Goal: Information Seeking & Learning: Learn about a topic

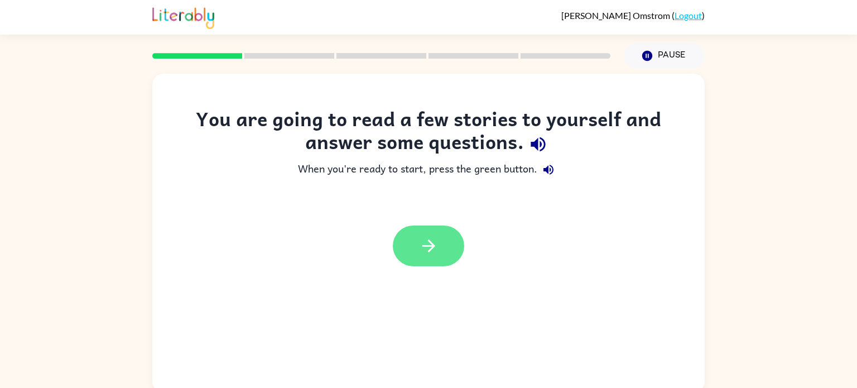
click at [425, 253] on icon "button" at bounding box center [429, 246] width 20 height 20
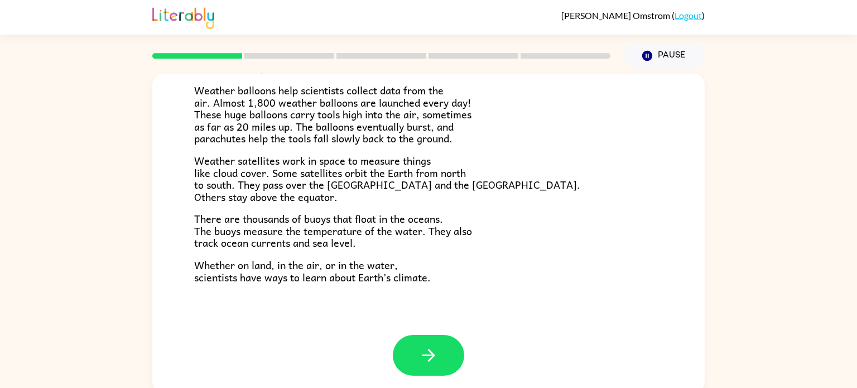
scroll to position [4, 0]
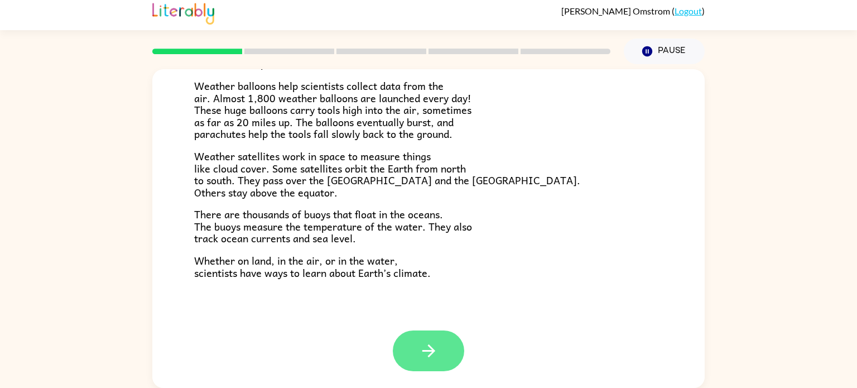
click at [428, 342] on icon "button" at bounding box center [429, 351] width 20 height 20
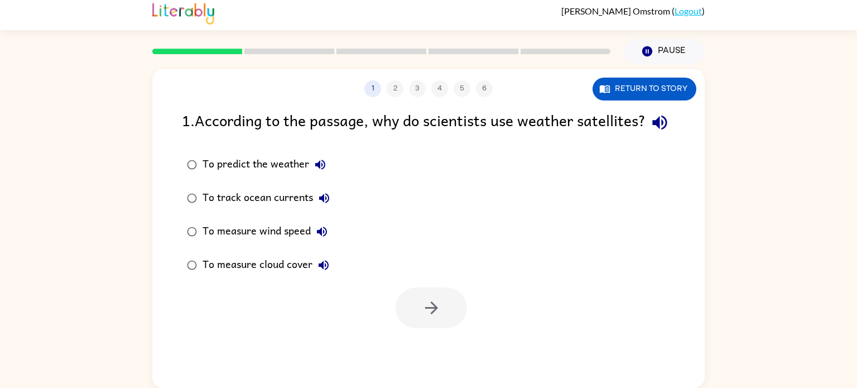
scroll to position [0, 0]
click at [658, 85] on button "Return to story" at bounding box center [645, 89] width 104 height 23
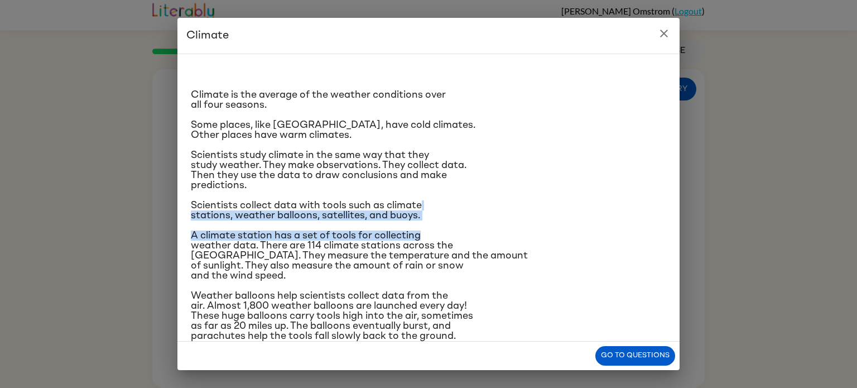
drag, startPoint x: 641, startPoint y: 234, endPoint x: 624, endPoint y: 205, distance: 33.0
click at [624, 205] on div "Climate is the average of the weather conditions over all four seasons. Some pl…" at bounding box center [428, 262] width 475 height 398
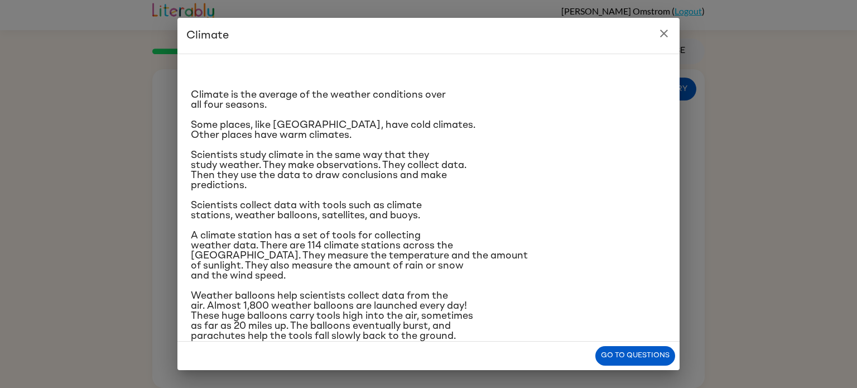
click at [507, 126] on p "Some places, like [GEOGRAPHIC_DATA], have cold climates. Other places have warm…" at bounding box center [428, 130] width 475 height 20
click at [673, 36] on button "close" at bounding box center [664, 33] width 22 height 22
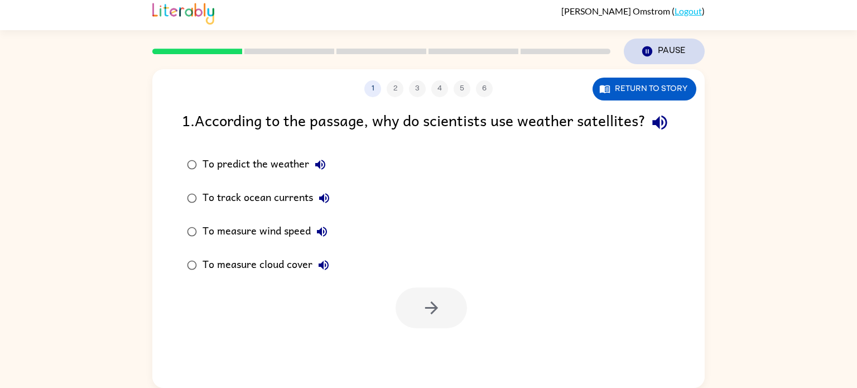
click at [660, 40] on button "Pause Pause" at bounding box center [664, 52] width 81 height 26
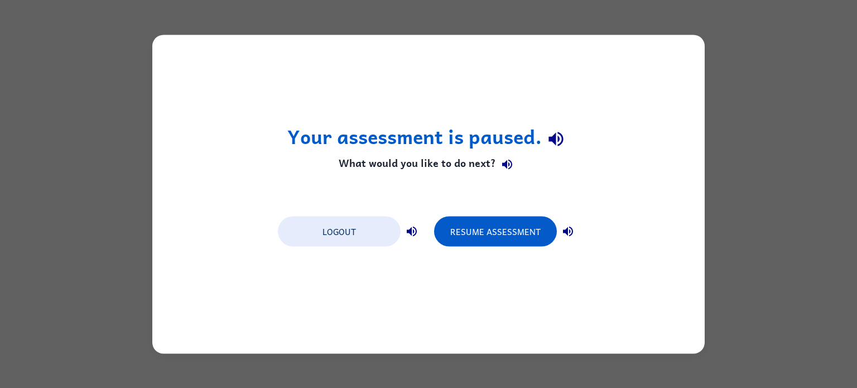
click at [717, 51] on div "Your assessment is paused. What would you like to do next? Logout Resume Assess…" at bounding box center [428, 194] width 857 height 388
click at [728, 46] on div "Your assessment is paused. What would you like to do next? Logout Resume Assess…" at bounding box center [428, 194] width 857 height 388
click at [529, 228] on button "Resume Assessment" at bounding box center [495, 231] width 123 height 30
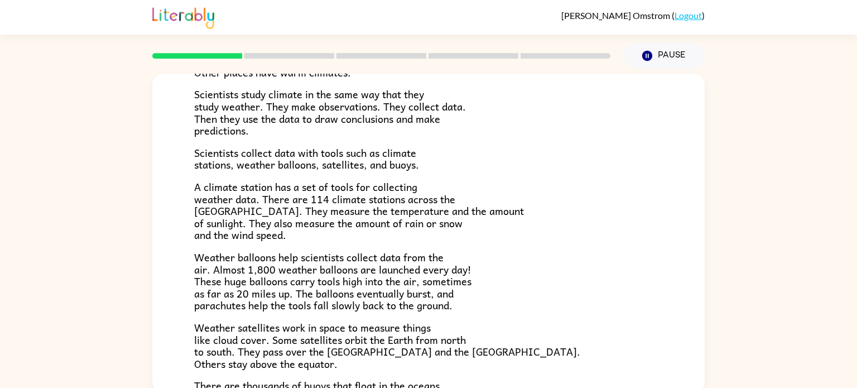
scroll to position [312, 0]
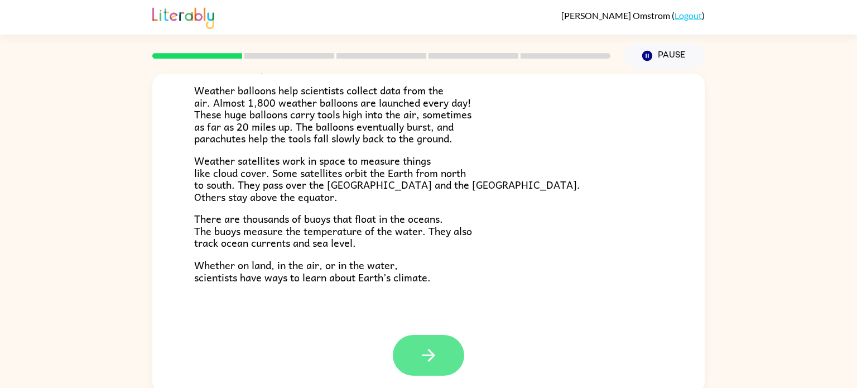
click at [440, 364] on button "button" at bounding box center [428, 355] width 71 height 41
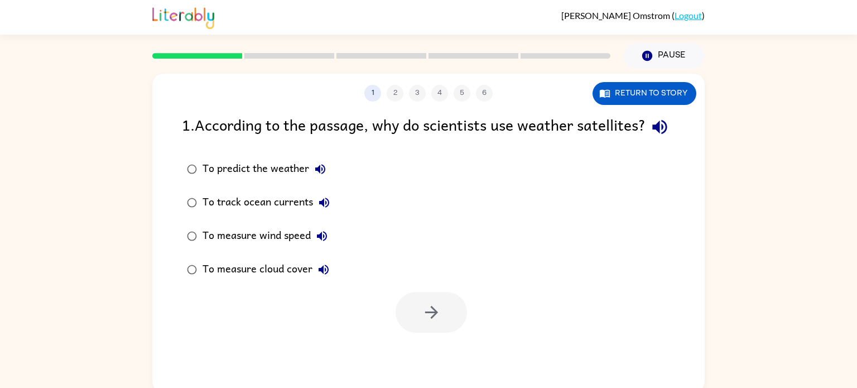
click at [624, 108] on div "1 2 3 4 5 6 Return to story 1 . According to the passage, why do scientists use…" at bounding box center [428, 233] width 552 height 319
click at [614, 95] on button "Return to story" at bounding box center [645, 93] width 104 height 23
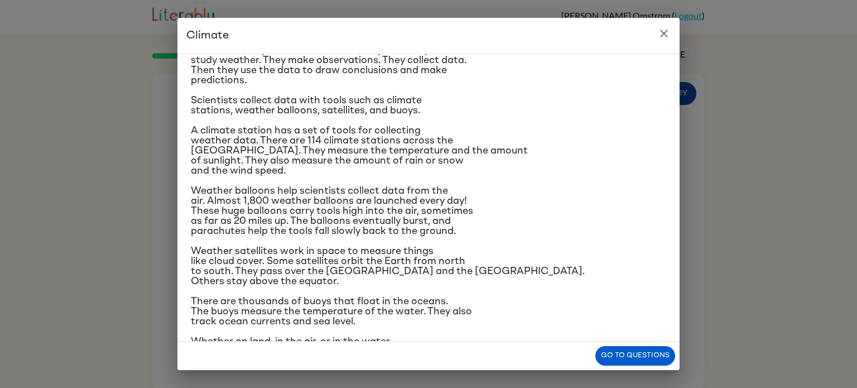
scroll to position [132, 0]
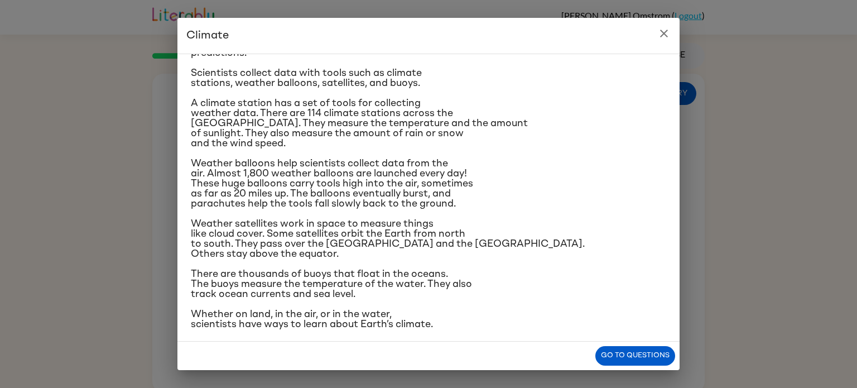
click at [663, 37] on icon "close" at bounding box center [663, 33] width 13 height 13
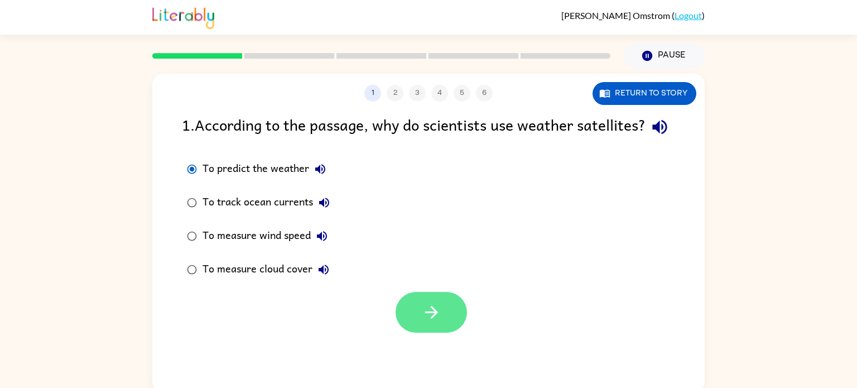
click at [411, 333] on button "button" at bounding box center [431, 312] width 71 height 41
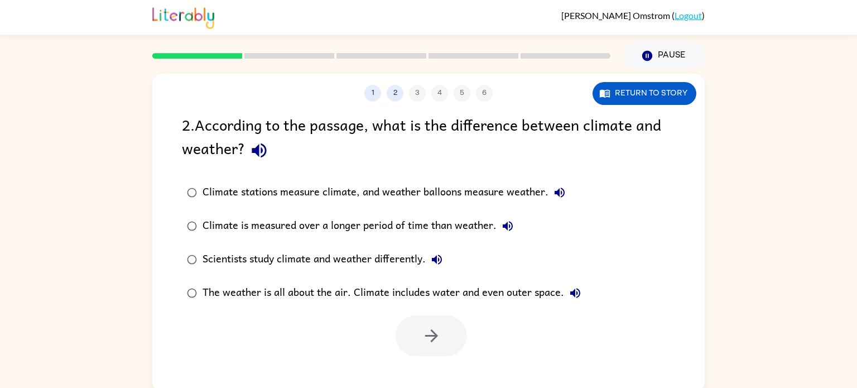
click at [262, 153] on icon "button" at bounding box center [259, 151] width 20 height 20
click at [652, 97] on button "Return to story" at bounding box center [645, 93] width 104 height 23
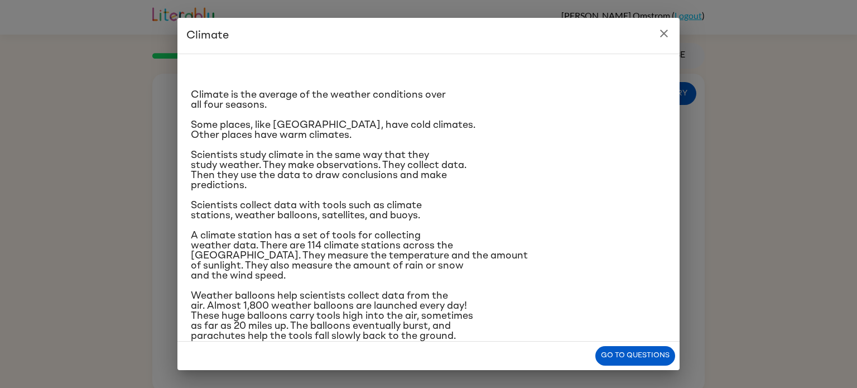
click at [663, 30] on icon "close" at bounding box center [663, 33] width 13 height 13
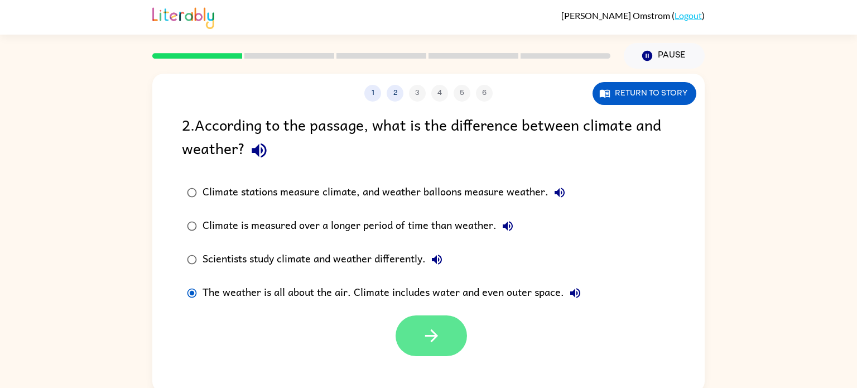
click at [420, 349] on button "button" at bounding box center [431, 335] width 71 height 41
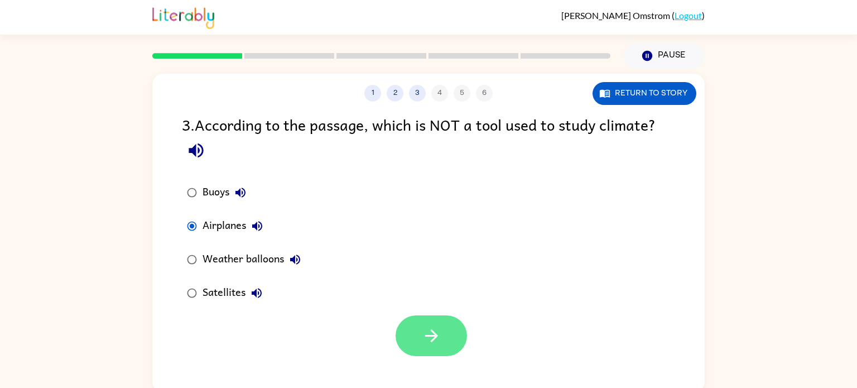
click at [446, 343] on button "button" at bounding box center [431, 335] width 71 height 41
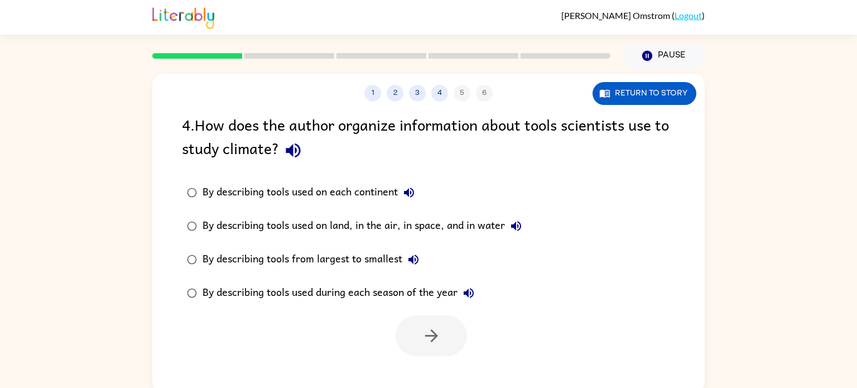
click at [412, 189] on icon "button" at bounding box center [408, 192] width 13 height 13
click at [512, 229] on icon "button" at bounding box center [516, 225] width 13 height 13
click at [413, 261] on icon "button" at bounding box center [414, 259] width 10 height 10
click at [464, 287] on icon "button" at bounding box center [468, 292] width 13 height 13
click at [431, 344] on icon "button" at bounding box center [432, 336] width 20 height 20
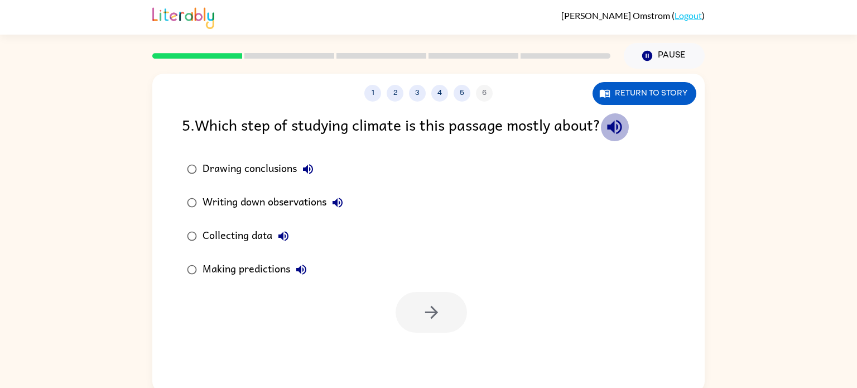
click at [622, 128] on icon "button" at bounding box center [614, 127] width 15 height 15
click at [310, 176] on button "Drawing conclusions" at bounding box center [308, 169] width 22 height 22
click at [337, 204] on icon "button" at bounding box center [338, 203] width 10 height 10
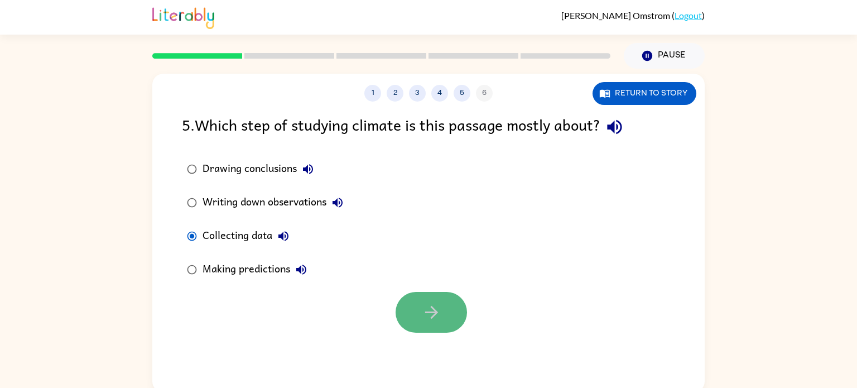
click at [414, 304] on button "button" at bounding box center [431, 312] width 71 height 41
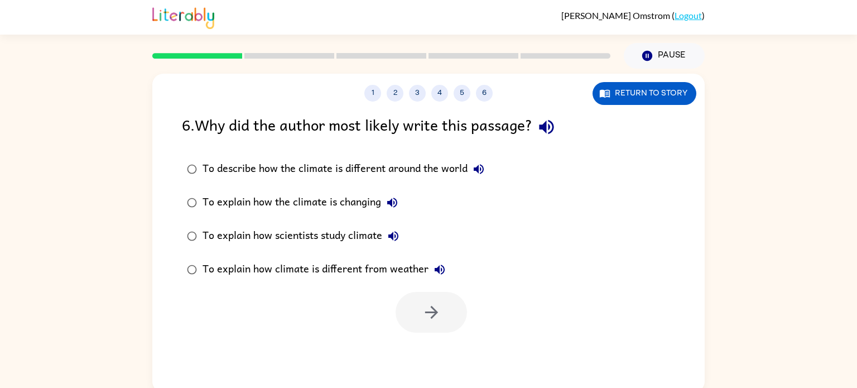
click at [549, 122] on icon "button" at bounding box center [547, 127] width 20 height 20
click at [397, 233] on icon "button" at bounding box center [393, 236] width 10 height 10
click at [439, 266] on icon "button" at bounding box center [439, 269] width 13 height 13
click at [431, 313] on icon "button" at bounding box center [431, 312] width 13 height 13
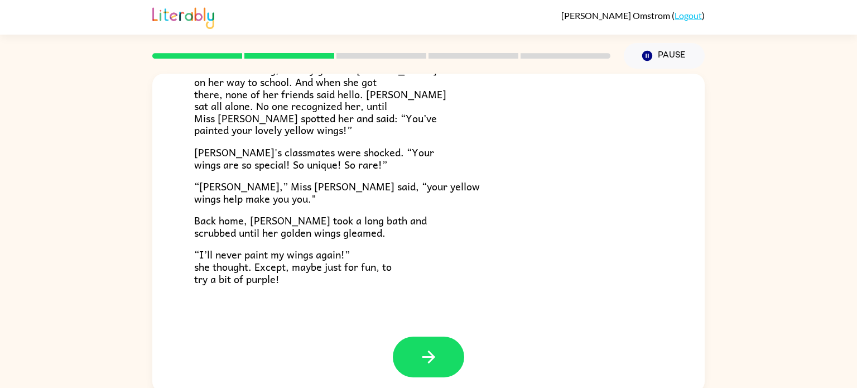
scroll to position [310, 0]
click at [424, 366] on icon "button" at bounding box center [429, 358] width 20 height 20
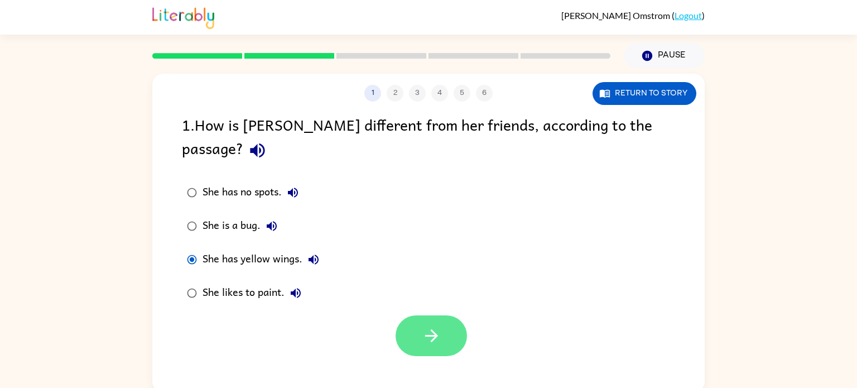
click at [450, 321] on button "button" at bounding box center [431, 335] width 71 height 41
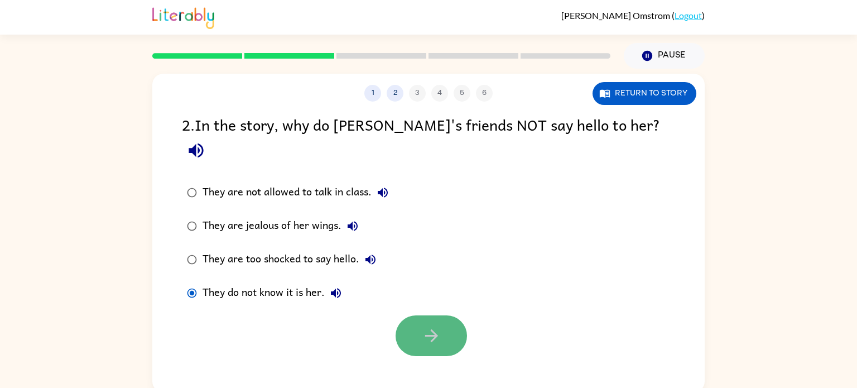
click at [420, 315] on button "button" at bounding box center [431, 335] width 71 height 41
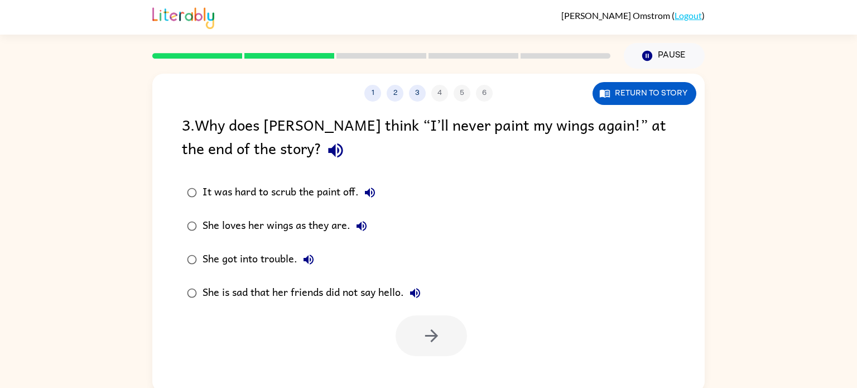
click at [367, 150] on div "3 . Why does [PERSON_NAME] think “I’ll never paint my wings again!” at the end …" at bounding box center [428, 139] width 493 height 52
click at [419, 342] on button "button" at bounding box center [431, 335] width 71 height 41
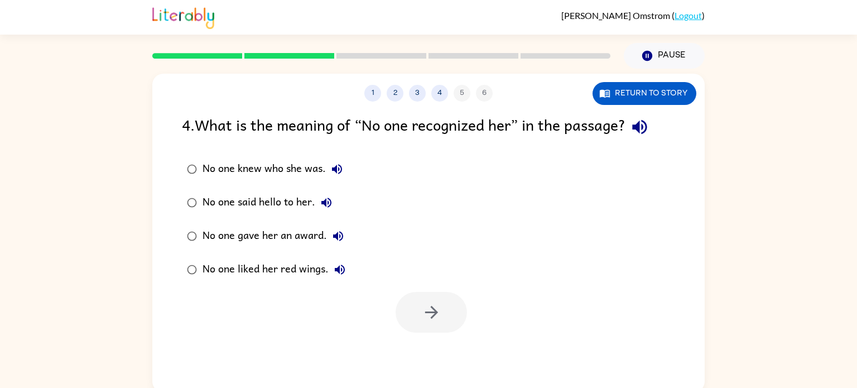
click at [157, 232] on div "4 . What is the meaning of “No one recognized her” in the passage? No one knew …" at bounding box center [428, 223] width 552 height 220
click at [414, 303] on button "button" at bounding box center [431, 312] width 71 height 41
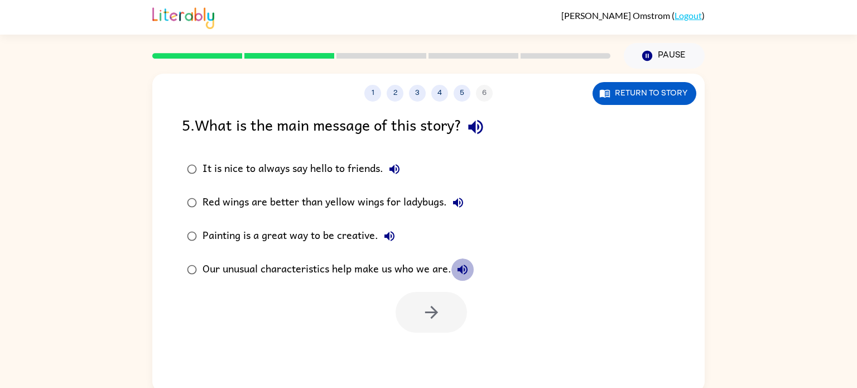
click at [459, 267] on icon "button" at bounding box center [462, 269] width 13 height 13
click at [415, 318] on button "button" at bounding box center [431, 312] width 71 height 41
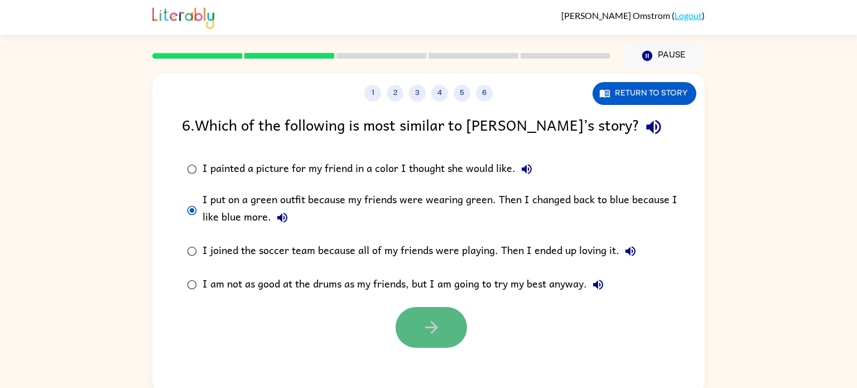
click at [429, 321] on icon "button" at bounding box center [432, 328] width 20 height 20
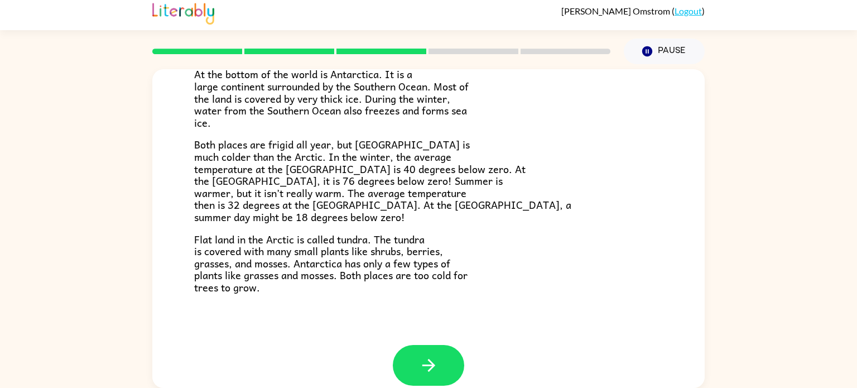
scroll to position [224, 0]
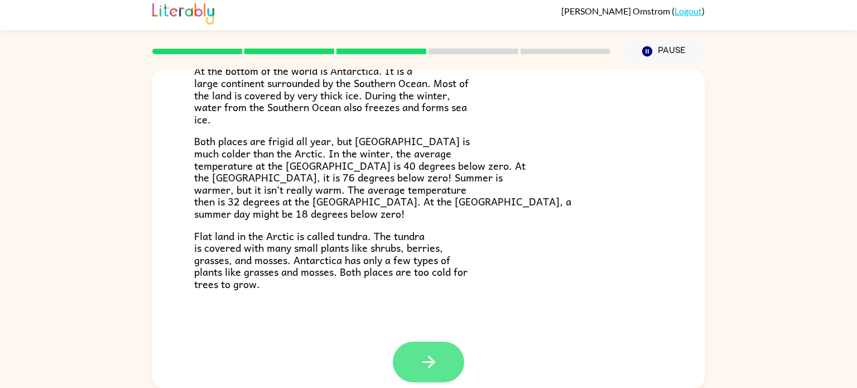
click at [410, 363] on button "button" at bounding box center [428, 362] width 71 height 41
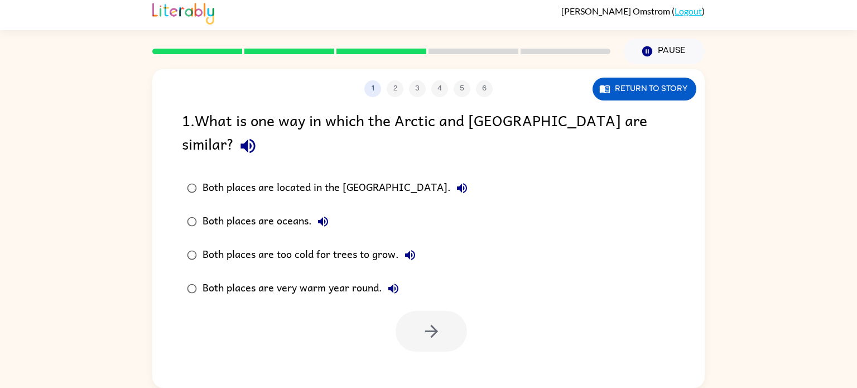
scroll to position [0, 0]
click at [430, 321] on icon "button" at bounding box center [432, 331] width 20 height 20
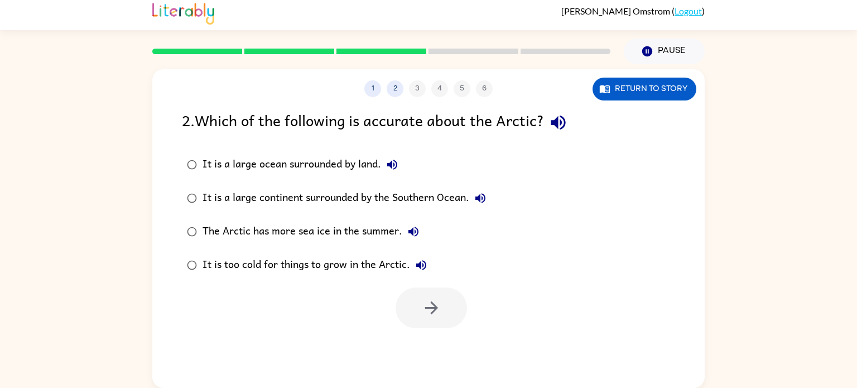
click at [554, 122] on icon "button" at bounding box center [559, 123] width 20 height 20
click at [555, 120] on icon "button" at bounding box center [558, 123] width 15 height 15
click at [391, 163] on icon "button" at bounding box center [392, 165] width 10 height 10
click at [482, 201] on icon "button" at bounding box center [480, 198] width 10 height 10
click at [410, 227] on icon "button" at bounding box center [413, 231] width 13 height 13
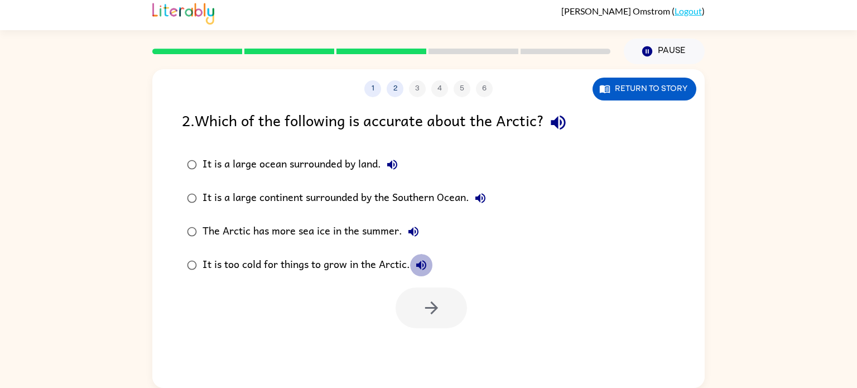
click at [422, 263] on icon "button" at bounding box center [421, 264] width 13 height 13
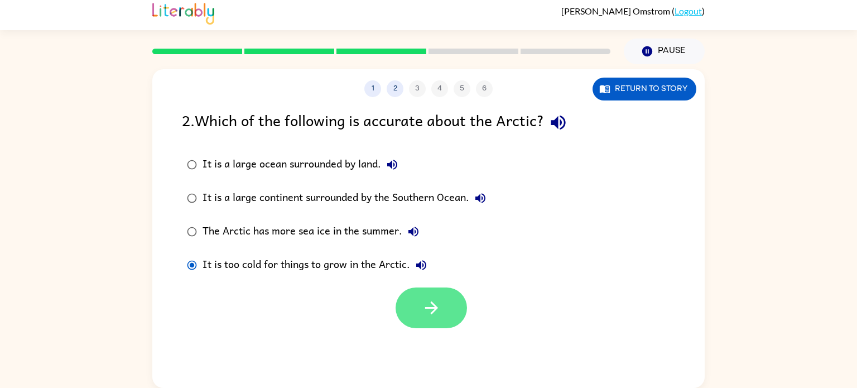
click at [454, 302] on button "button" at bounding box center [431, 307] width 71 height 41
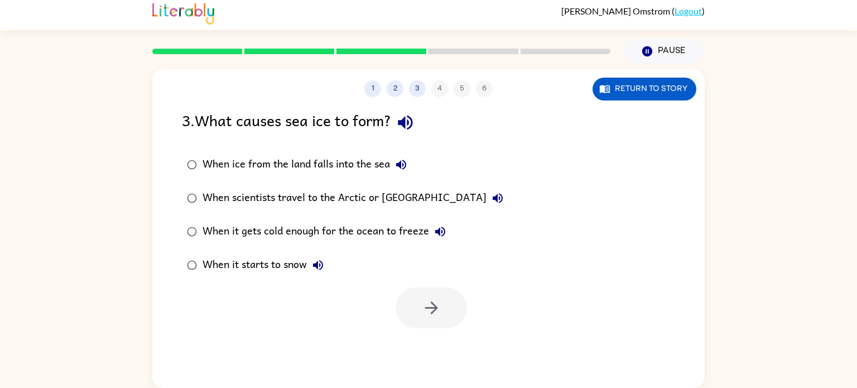
click at [402, 124] on icon "button" at bounding box center [405, 123] width 15 height 15
click at [404, 164] on icon "button" at bounding box center [401, 164] width 13 height 13
click at [493, 198] on icon "button" at bounding box center [498, 198] width 10 height 10
click at [442, 231] on icon "button" at bounding box center [440, 232] width 10 height 10
click at [407, 289] on button "button" at bounding box center [431, 307] width 71 height 41
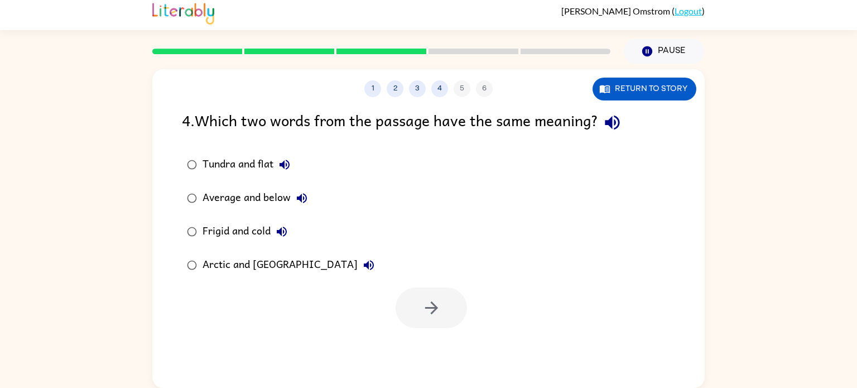
click at [608, 122] on icon "button" at bounding box center [613, 123] width 20 height 20
click at [417, 308] on button "button" at bounding box center [431, 307] width 71 height 41
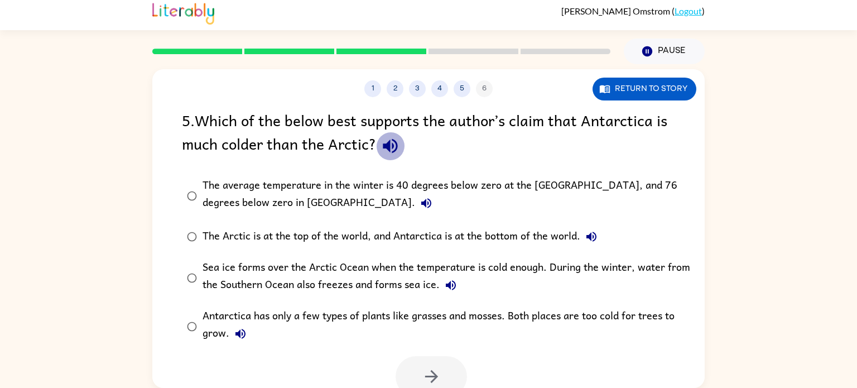
click at [399, 140] on icon "button" at bounding box center [391, 146] width 20 height 20
click at [421, 203] on icon "button" at bounding box center [426, 203] width 10 height 10
click at [387, 148] on icon "button" at bounding box center [390, 146] width 15 height 15
click at [420, 205] on icon "button" at bounding box center [426, 202] width 13 height 13
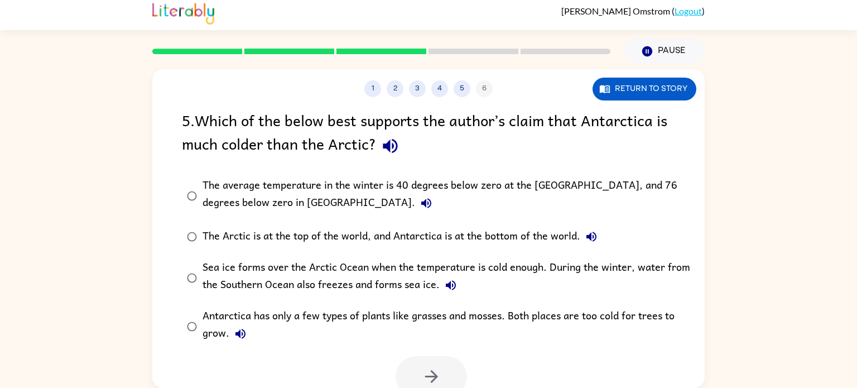
click at [289, 190] on div "The average temperature in the winter is 40 degrees below zero at the [GEOGRAPH…" at bounding box center [447, 195] width 488 height 37
click at [421, 202] on icon "button" at bounding box center [426, 203] width 10 height 10
click at [233, 195] on div "The average temperature in the winter is 40 degrees below zero at the [GEOGRAPH…" at bounding box center [447, 195] width 488 height 37
click at [421, 203] on icon "button" at bounding box center [426, 203] width 10 height 10
click at [591, 237] on icon "button" at bounding box center [592, 237] width 10 height 10
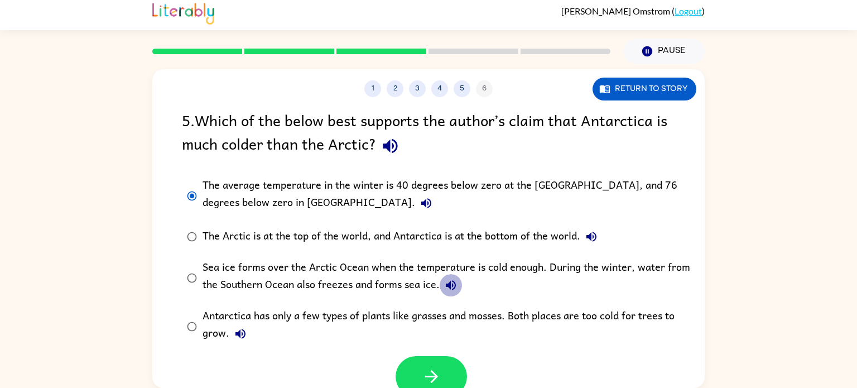
click at [445, 281] on icon "button" at bounding box center [450, 284] width 13 height 13
click at [237, 332] on icon "button" at bounding box center [240, 333] width 13 height 13
click at [429, 364] on button "button" at bounding box center [431, 376] width 71 height 41
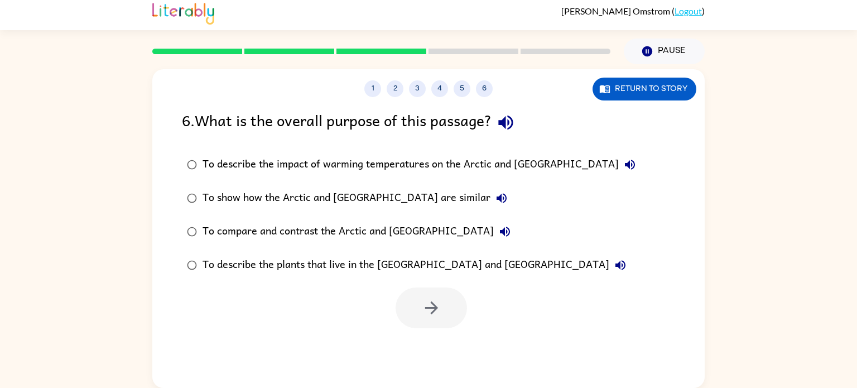
click at [235, 121] on div "6 . What is the overall purpose of this passage?" at bounding box center [428, 122] width 493 height 28
click at [495, 203] on icon "button" at bounding box center [501, 197] width 13 height 13
click at [498, 229] on icon "button" at bounding box center [504, 231] width 13 height 13
click at [616, 266] on icon "button" at bounding box center [621, 265] width 10 height 10
click at [419, 311] on button "button" at bounding box center [431, 307] width 71 height 41
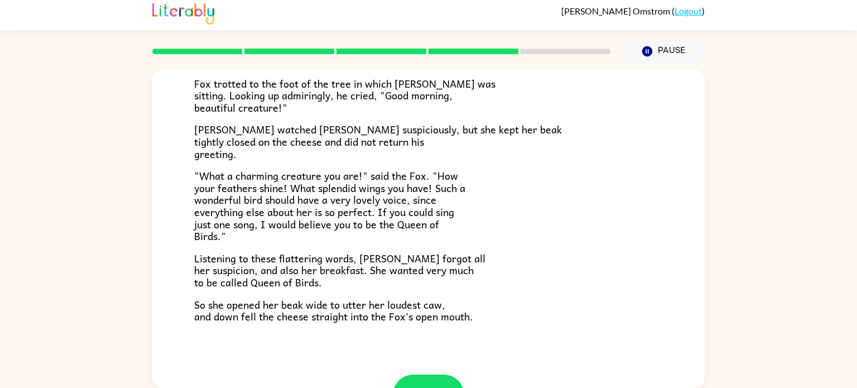
scroll to position [208, 0]
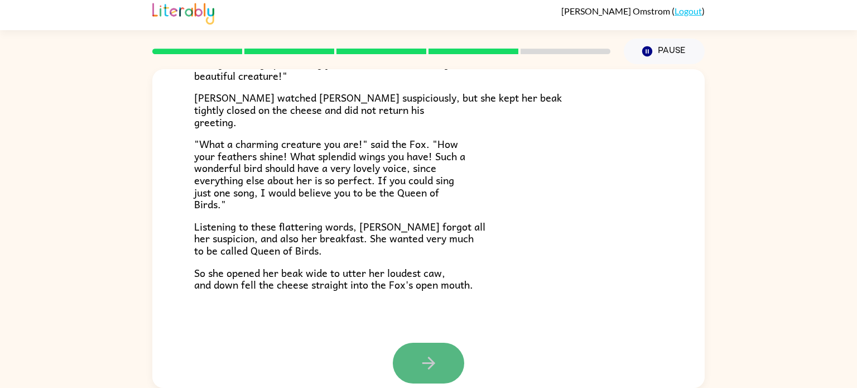
click at [456, 368] on button "button" at bounding box center [428, 363] width 71 height 41
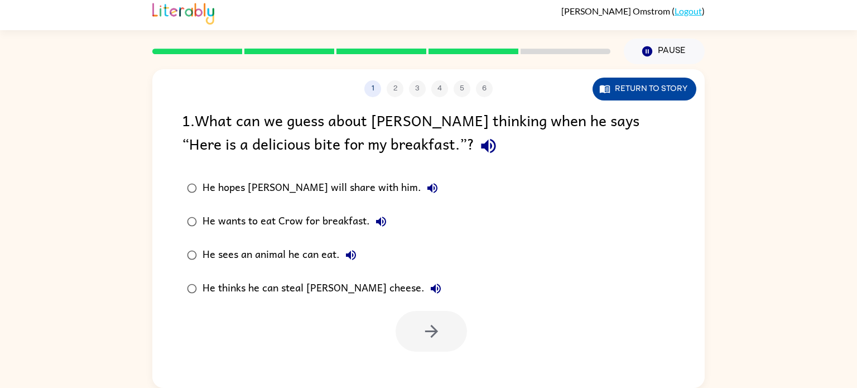
click at [628, 94] on button "Return to story" at bounding box center [645, 89] width 104 height 23
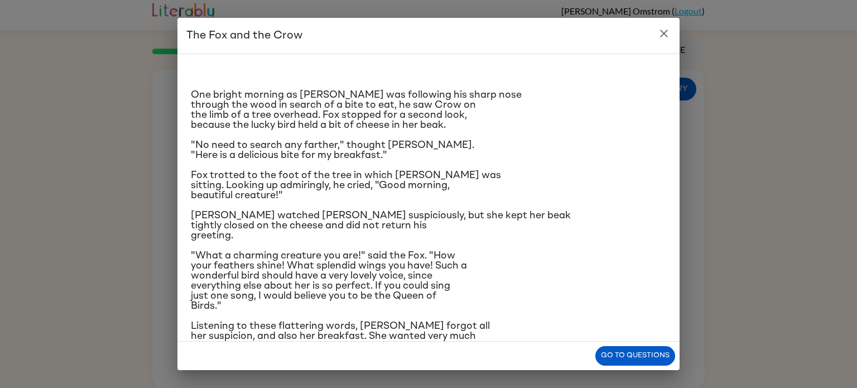
click at [662, 32] on icon "close" at bounding box center [664, 34] width 8 height 8
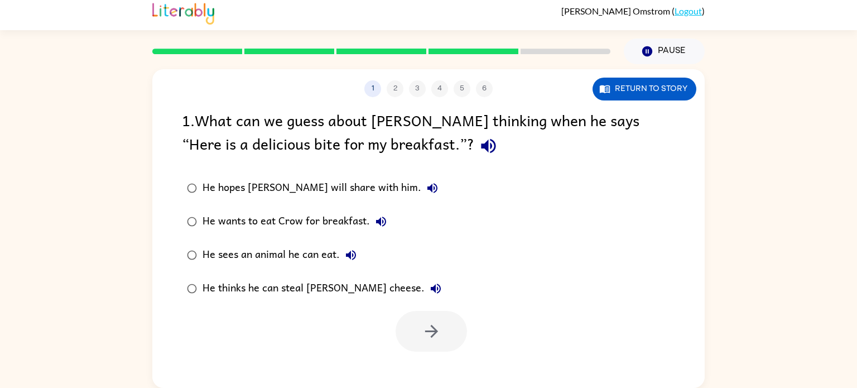
click at [479, 151] on icon "button" at bounding box center [489, 146] width 20 height 20
click at [523, 230] on div "He hopes [PERSON_NAME] will share with him. He wants to eat Crow for breakfast.…" at bounding box center [443, 238] width 523 height 134
click at [426, 188] on icon "button" at bounding box center [432, 187] width 13 height 13
click at [378, 218] on icon "button" at bounding box center [380, 221] width 13 height 13
click at [431, 286] on icon "button" at bounding box center [436, 289] width 10 height 10
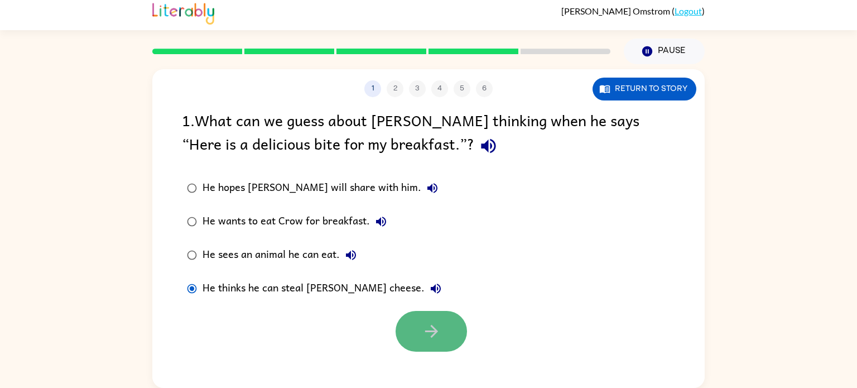
click at [445, 329] on button "button" at bounding box center [431, 331] width 71 height 41
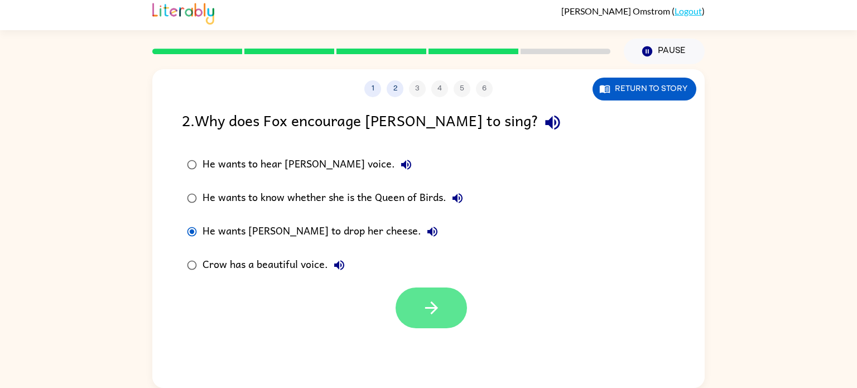
click at [411, 308] on button "button" at bounding box center [431, 307] width 71 height 41
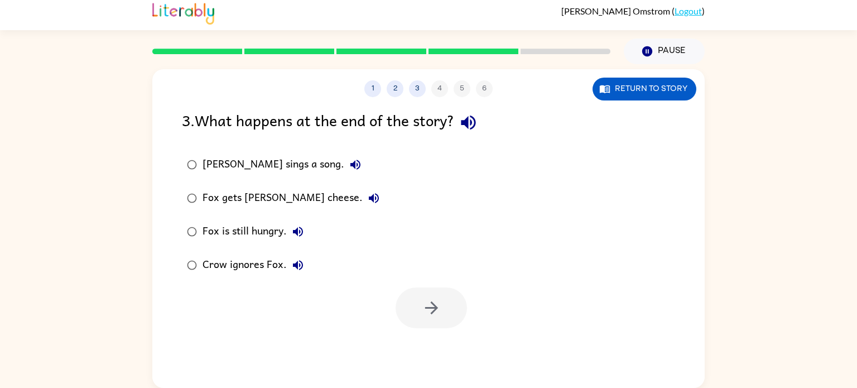
click at [145, 201] on div "1 2 3 4 5 6 Return to story 3 . What happens at the end of the story? [PERSON_N…" at bounding box center [428, 226] width 857 height 324
click at [420, 294] on button "button" at bounding box center [431, 307] width 71 height 41
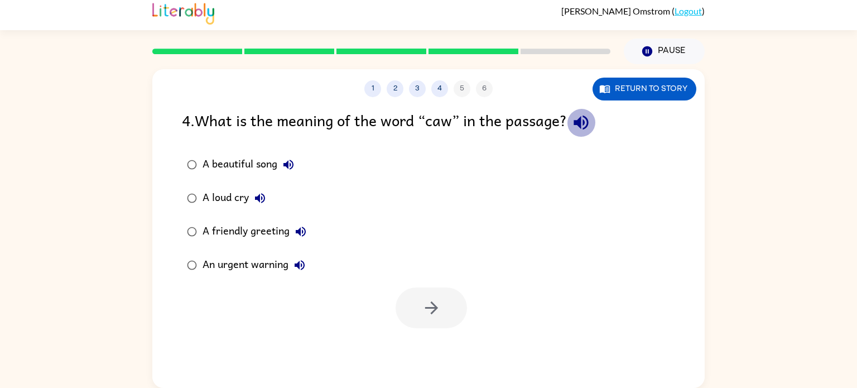
click at [579, 128] on icon "button" at bounding box center [581, 123] width 20 height 20
click at [614, 83] on button "Return to story" at bounding box center [645, 89] width 104 height 23
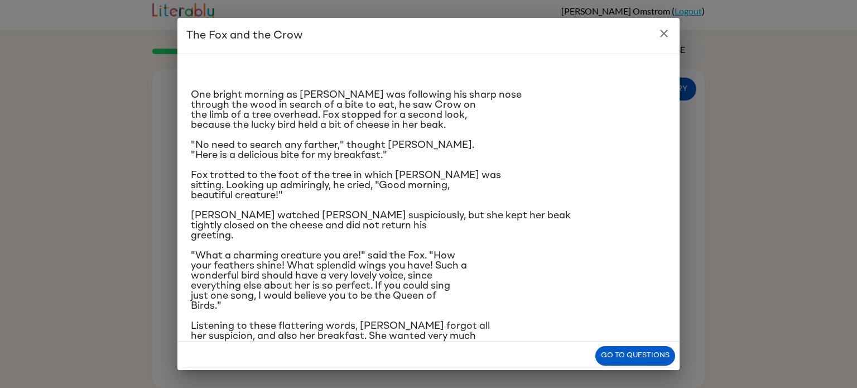
click at [663, 38] on icon "close" at bounding box center [663, 33] width 13 height 13
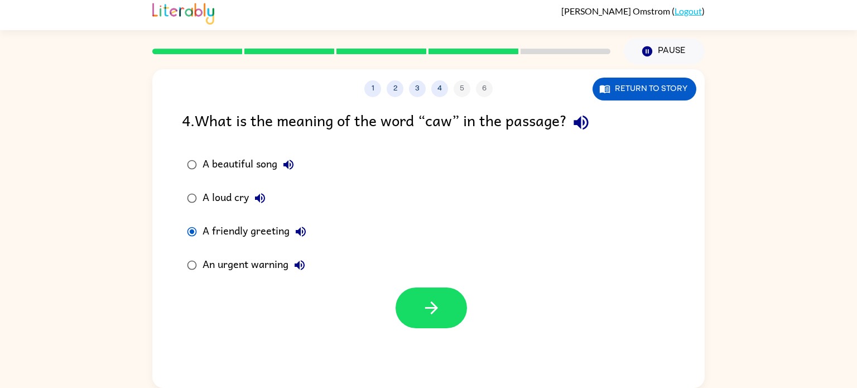
click at [438, 338] on div "1 2 3 4 5 6 Return to story 4 . What is the meaning of the word “caw” in the pa…" at bounding box center [428, 228] width 552 height 319
click at [403, 304] on button "button" at bounding box center [431, 307] width 71 height 41
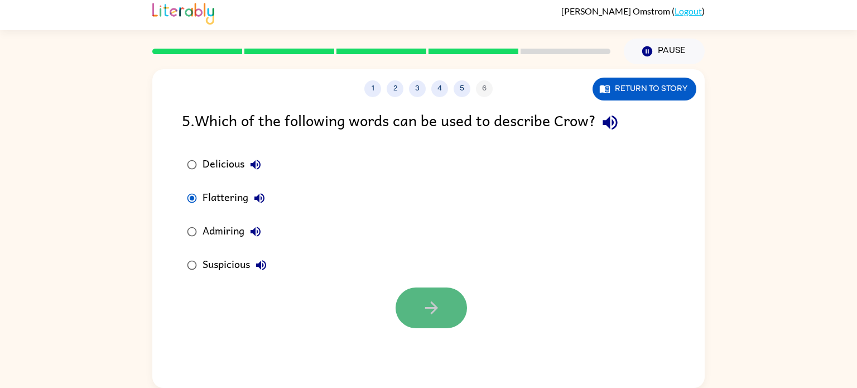
click at [420, 313] on button "button" at bounding box center [431, 307] width 71 height 41
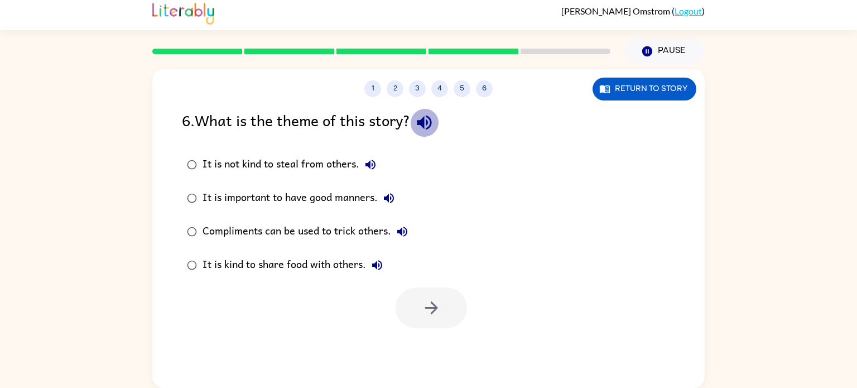
click at [422, 127] on icon "button" at bounding box center [425, 123] width 20 height 20
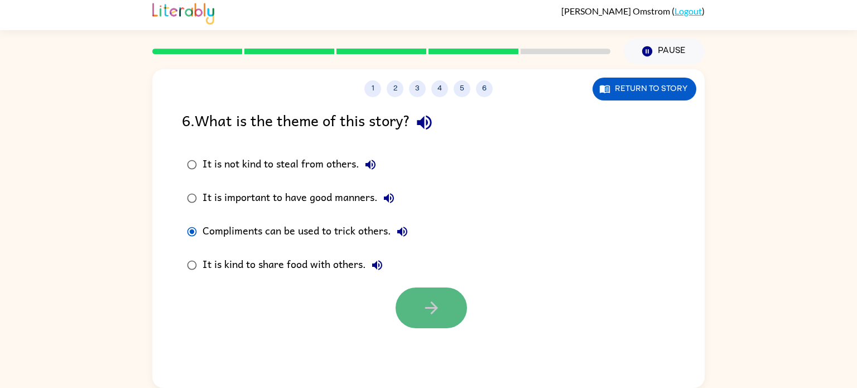
click at [403, 295] on button "button" at bounding box center [431, 307] width 71 height 41
